Goal: Information Seeking & Learning: Learn about a topic

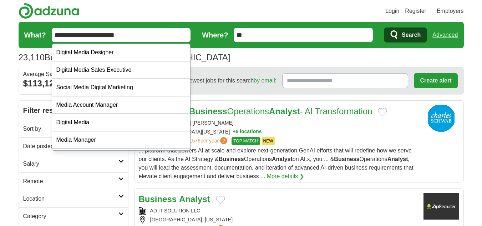
type input "**********"
click at [384, 27] on button "Search" at bounding box center [405, 34] width 42 height 15
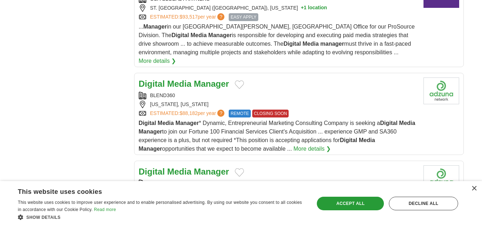
scroll to position [464, 0]
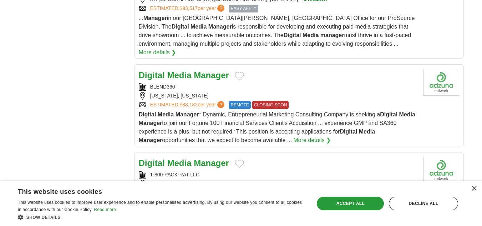
drag, startPoint x: 355, startPoint y: 205, endPoint x: 310, endPoint y: 189, distance: 47.7
click at [355, 205] on div "Accept all" at bounding box center [350, 204] width 67 height 14
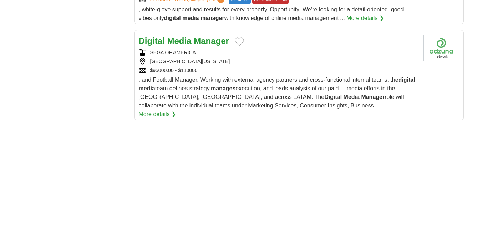
scroll to position [999, 0]
